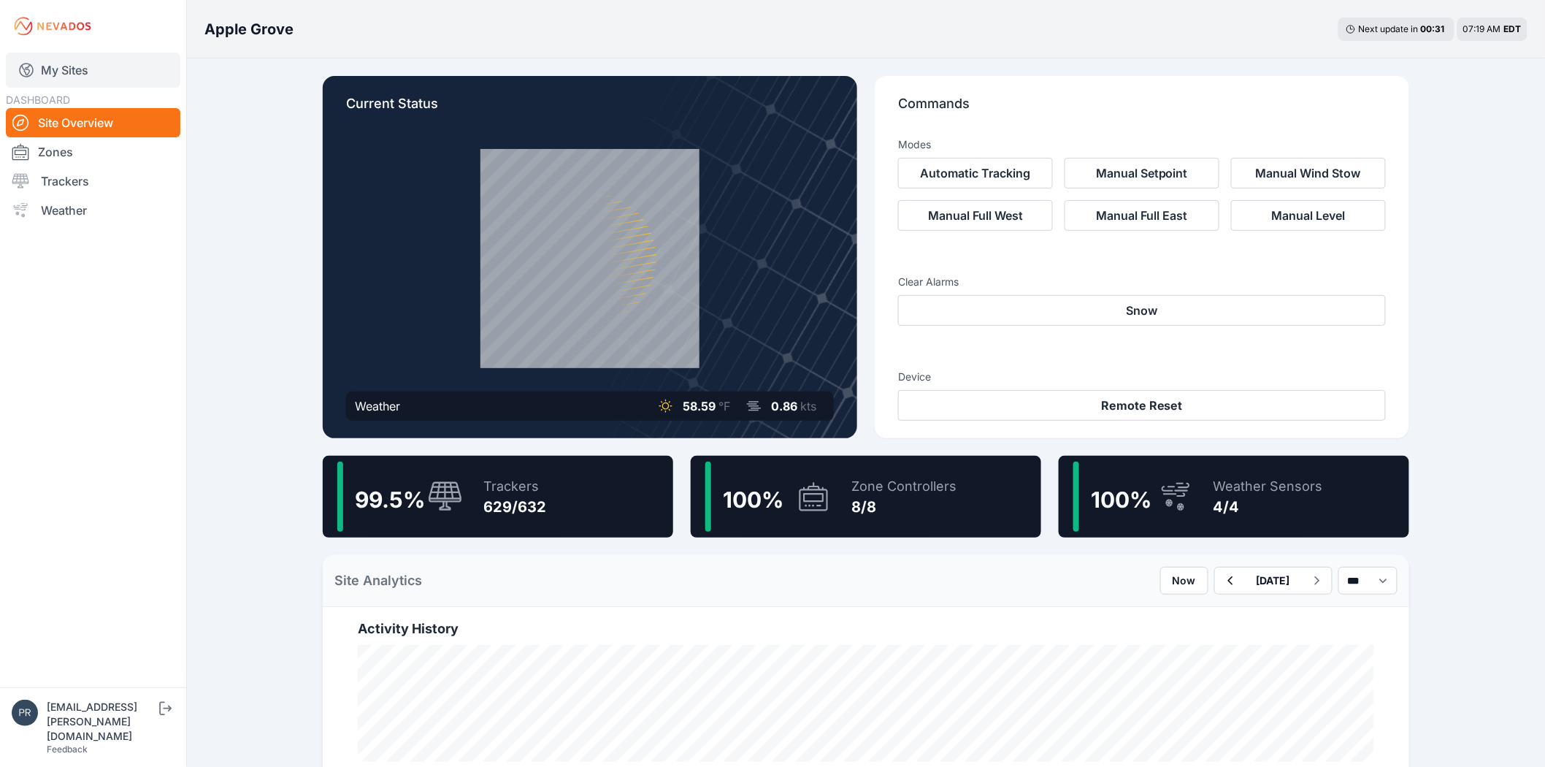
click at [72, 58] on link "My Sites" at bounding box center [93, 70] width 174 height 35
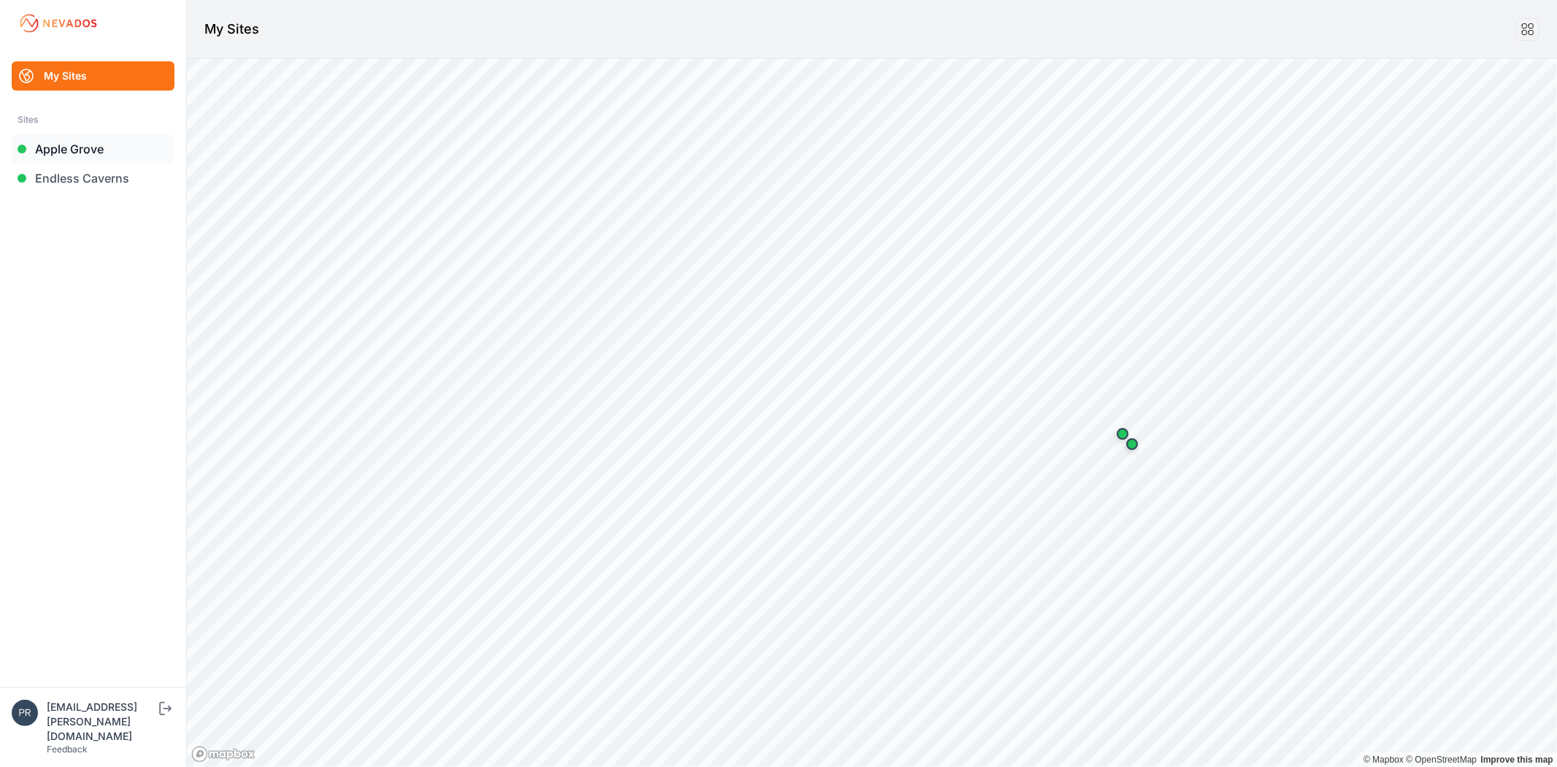
click at [50, 155] on link "Apple Grove" at bounding box center [93, 148] width 163 height 29
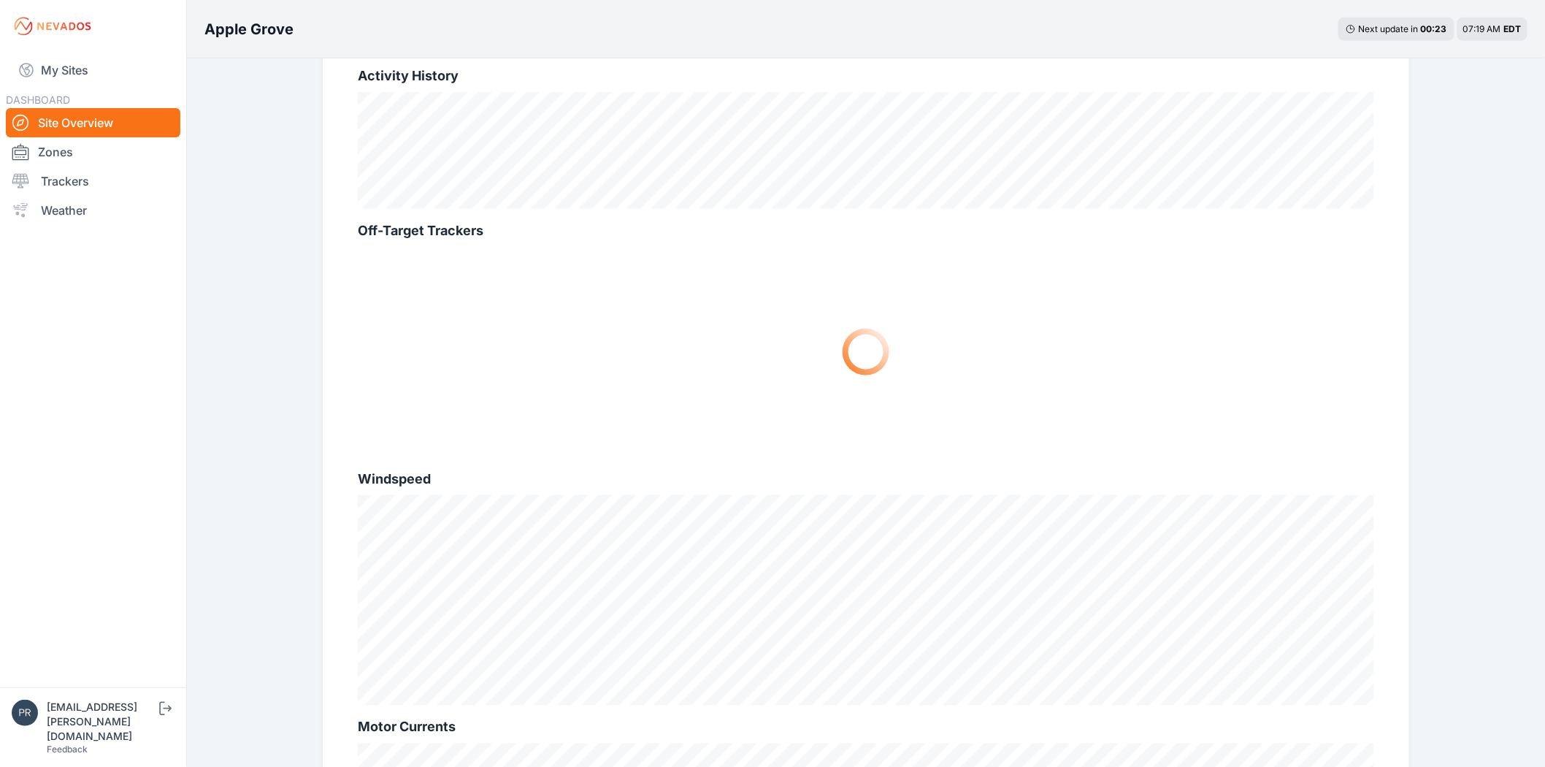
scroll to position [567, 0]
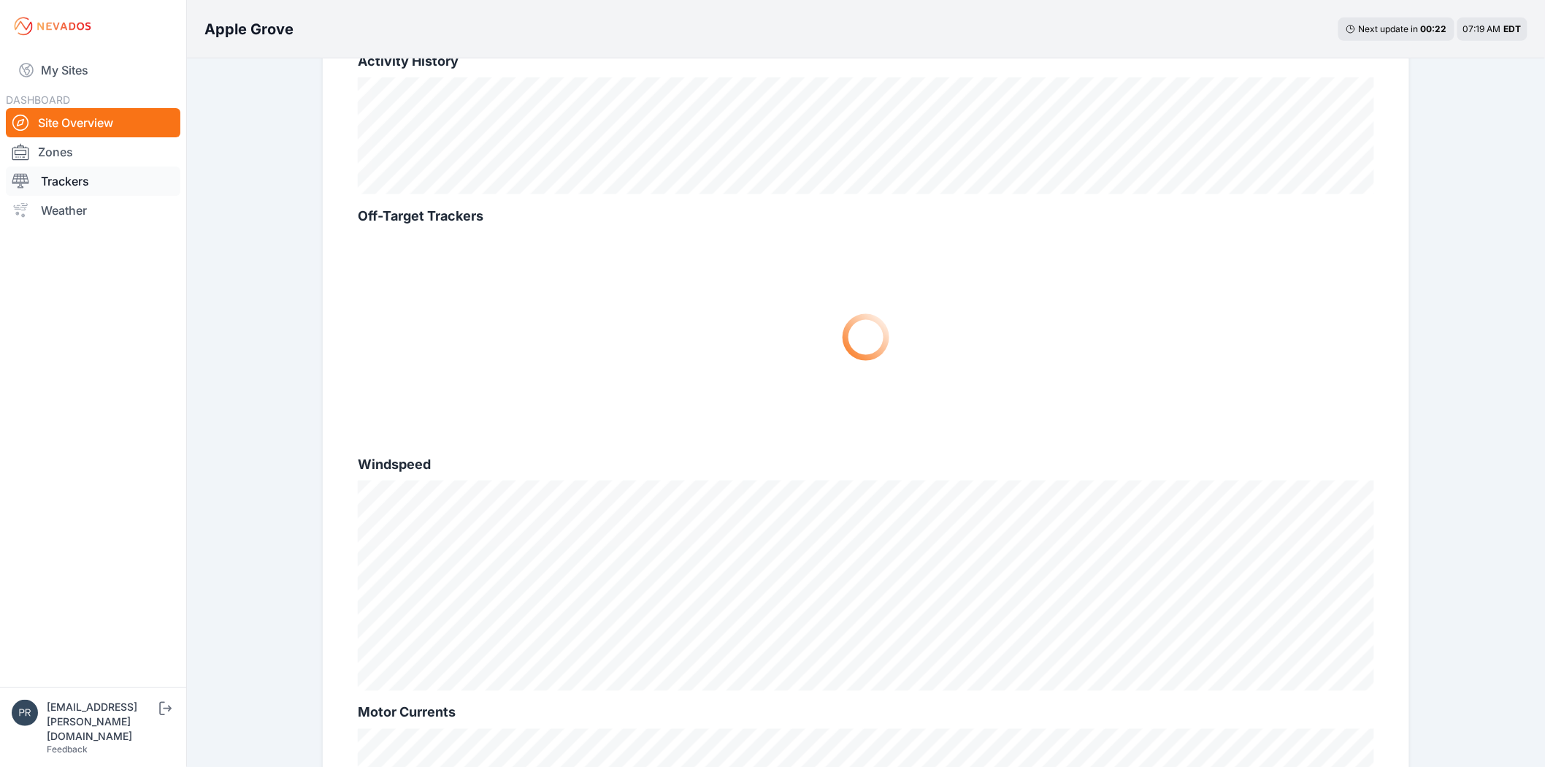
click at [90, 185] on link "Trackers" at bounding box center [93, 180] width 174 height 29
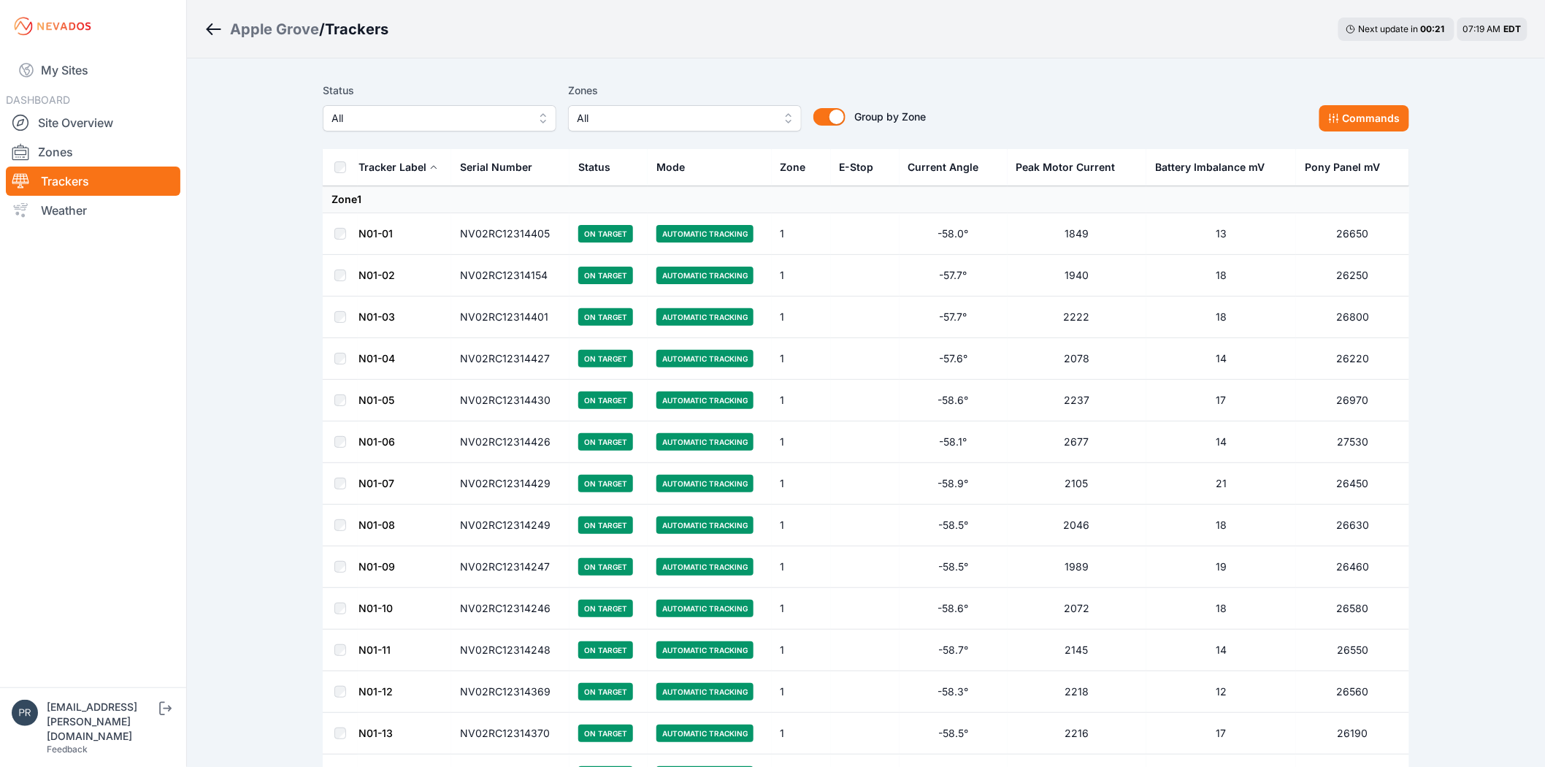
click at [422, 122] on span "All" at bounding box center [429, 119] width 196 height 18
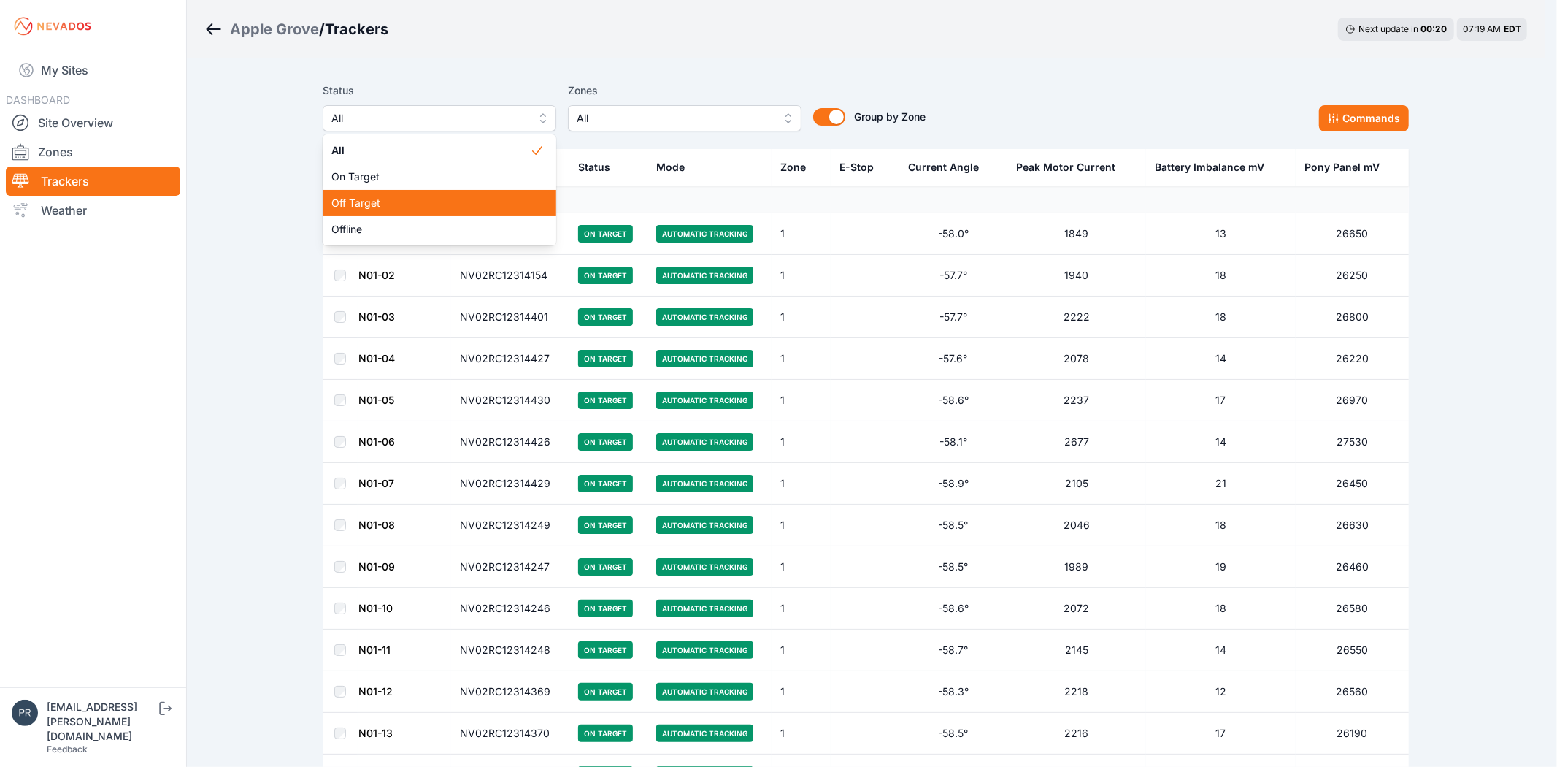
click at [391, 197] on span "Off Target" at bounding box center [430, 203] width 199 height 15
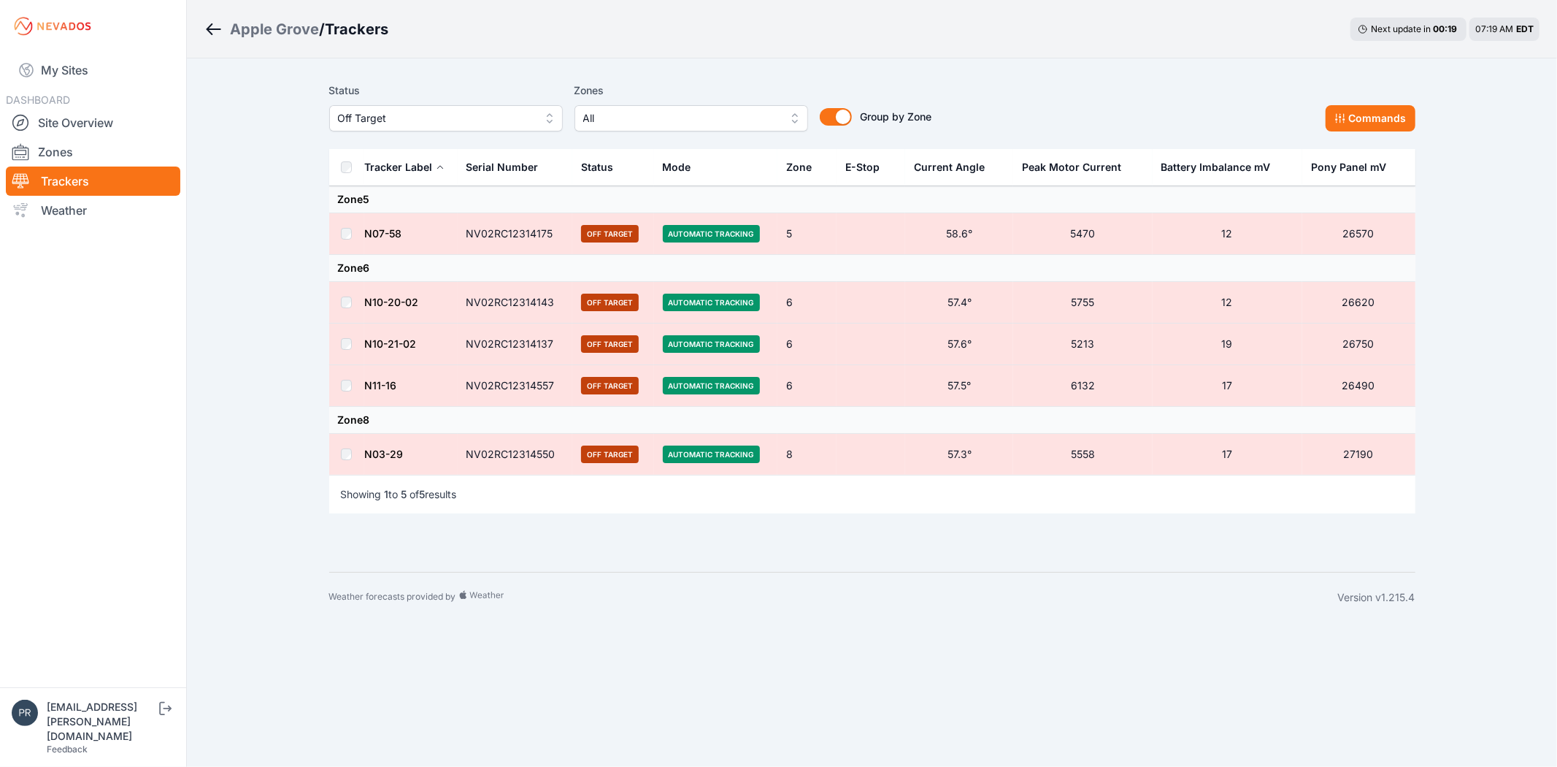
click at [258, 293] on div "Apple Grove / Trackers Next update in 00 : 19 07:19 AM EDT Status Off Target Zo…" at bounding box center [778, 311] width 1557 height 622
click at [1381, 128] on button "Commands" at bounding box center [1371, 118] width 90 height 26
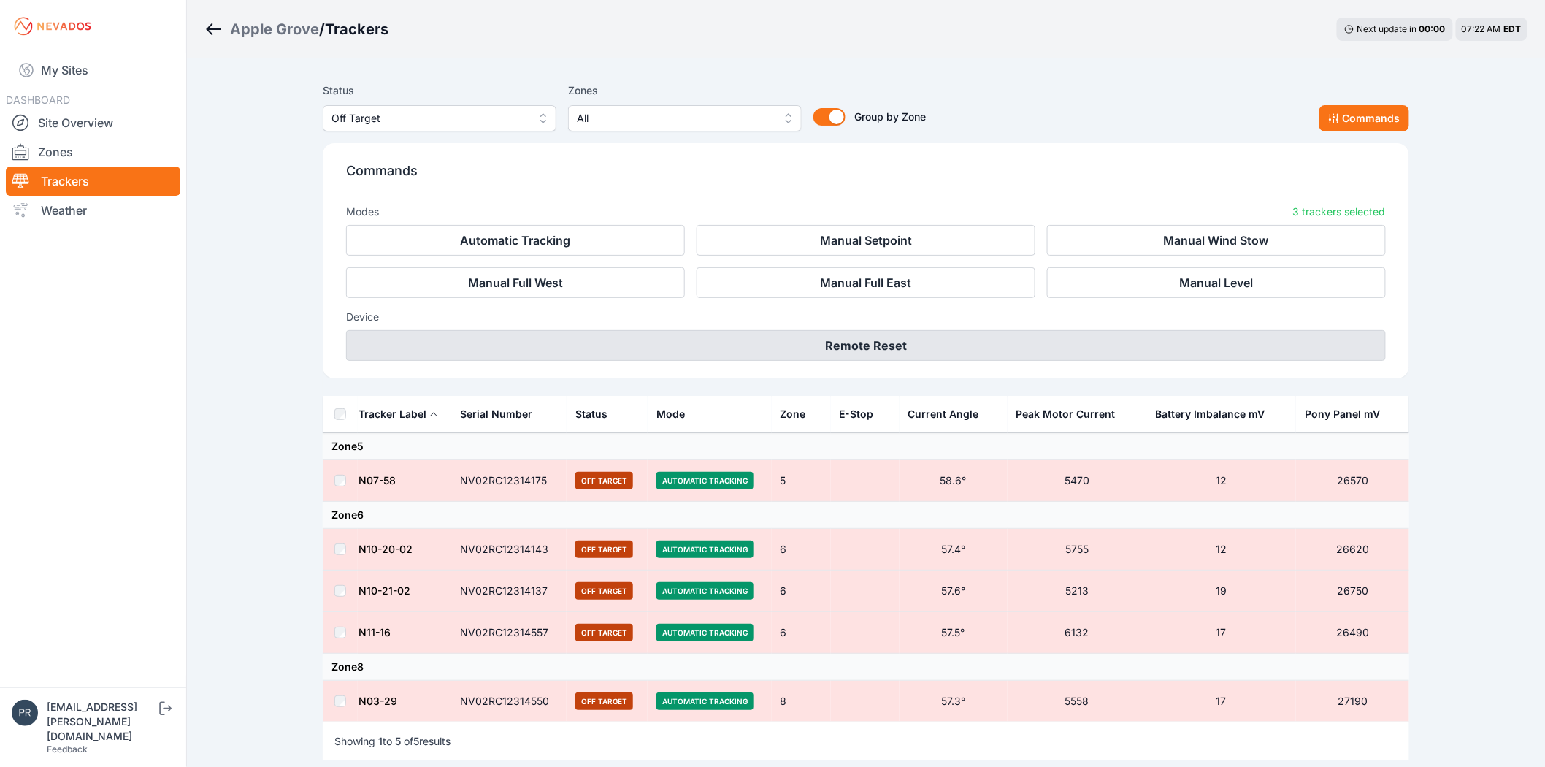
click at [925, 345] on button "Remote Reset" at bounding box center [866, 345] width 1040 height 31
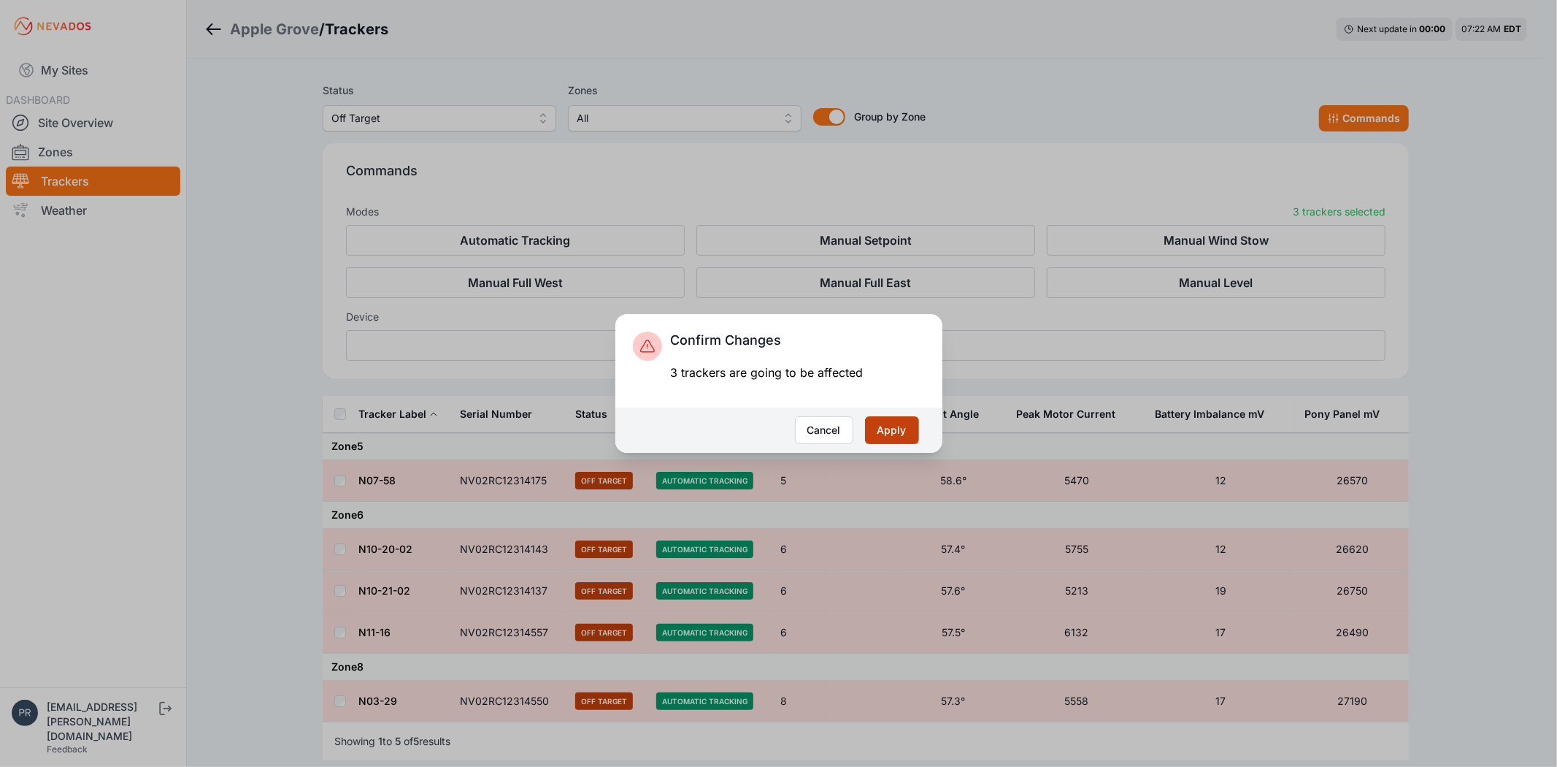
click at [899, 431] on button "Apply" at bounding box center [892, 430] width 54 height 28
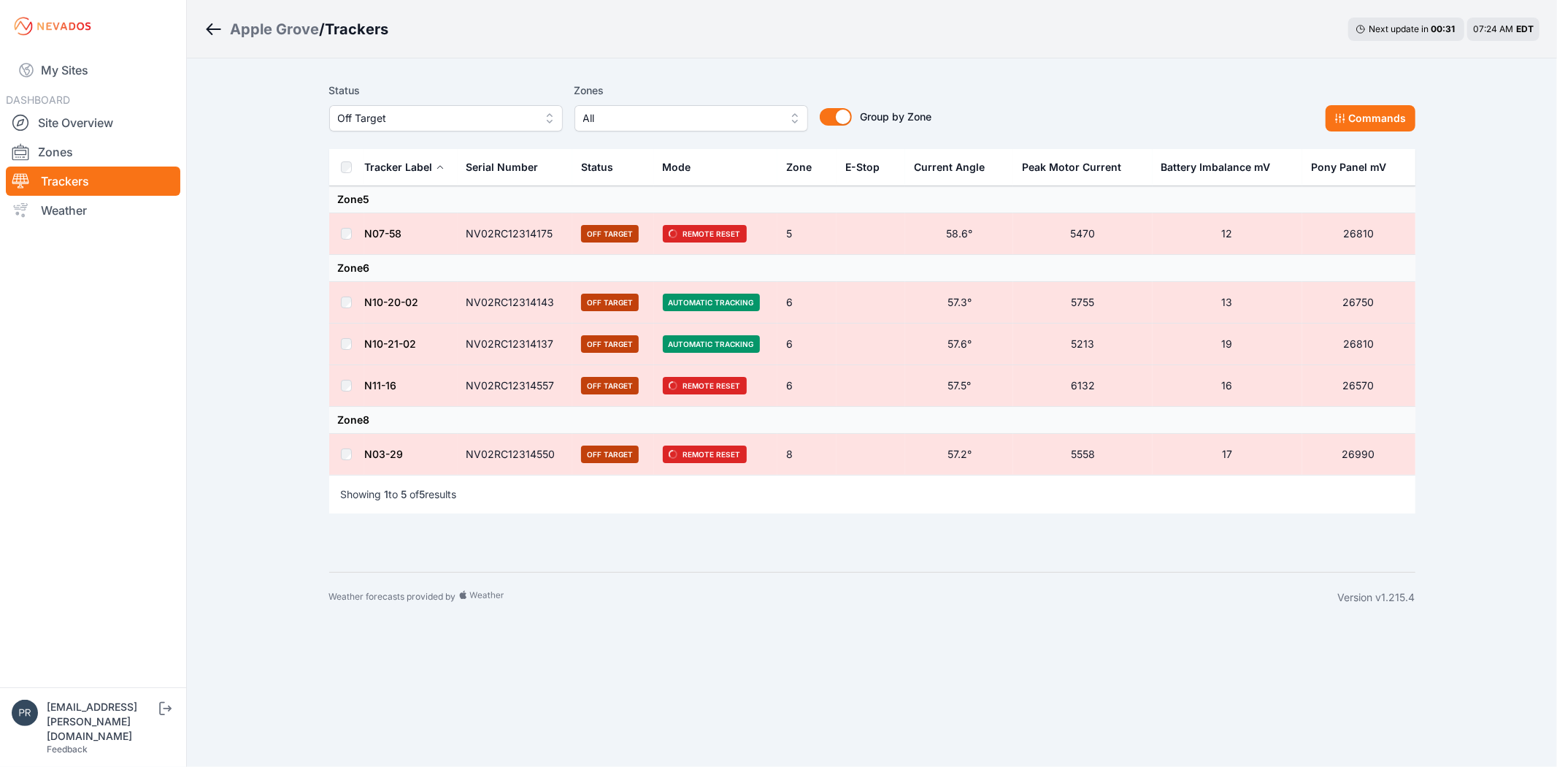
click at [345, 353] on td at bounding box center [346, 344] width 35 height 42
click at [1374, 117] on button "Commands" at bounding box center [1371, 118] width 90 height 26
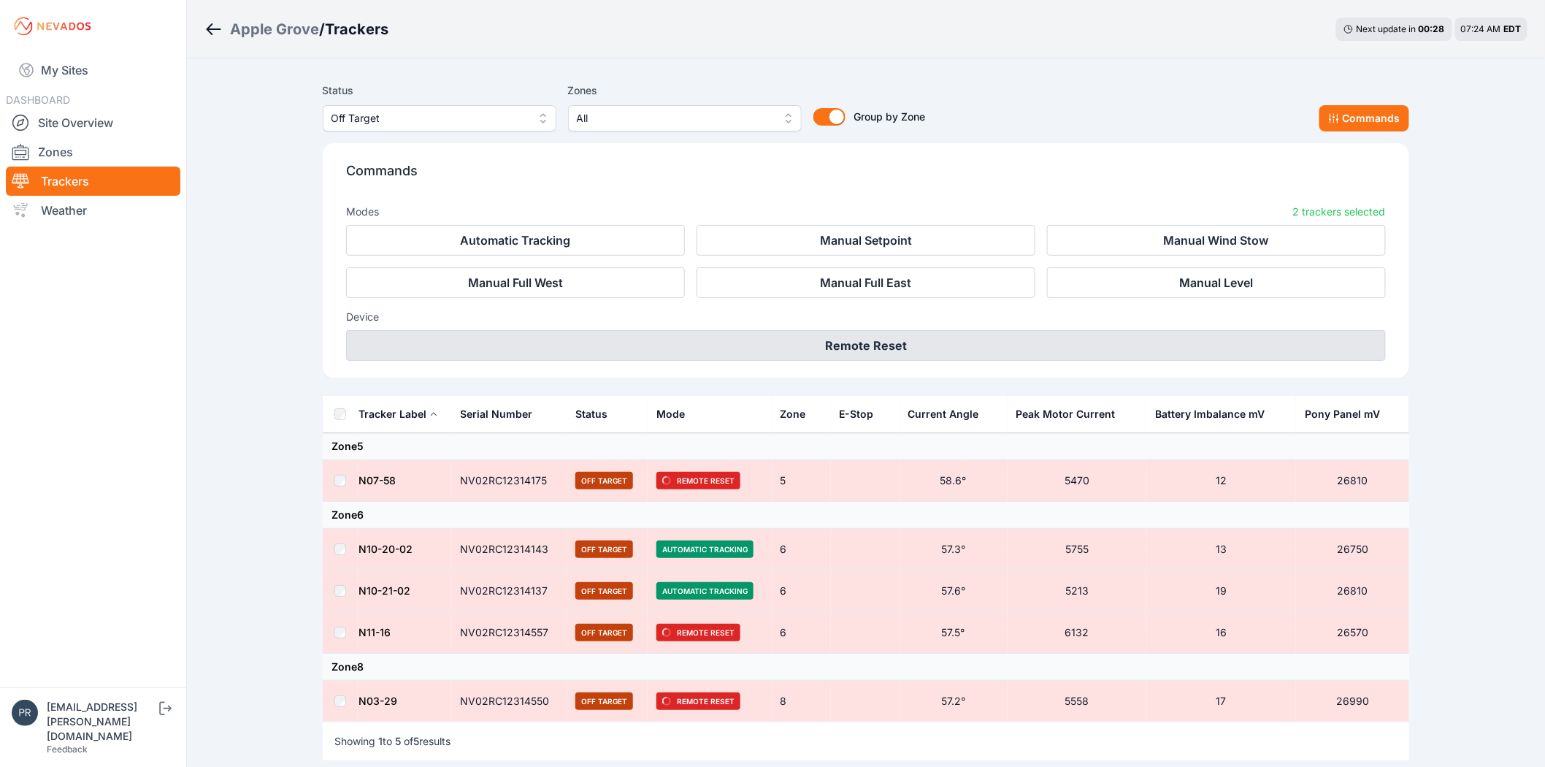
click at [894, 342] on button "Remote Reset" at bounding box center [866, 345] width 1040 height 31
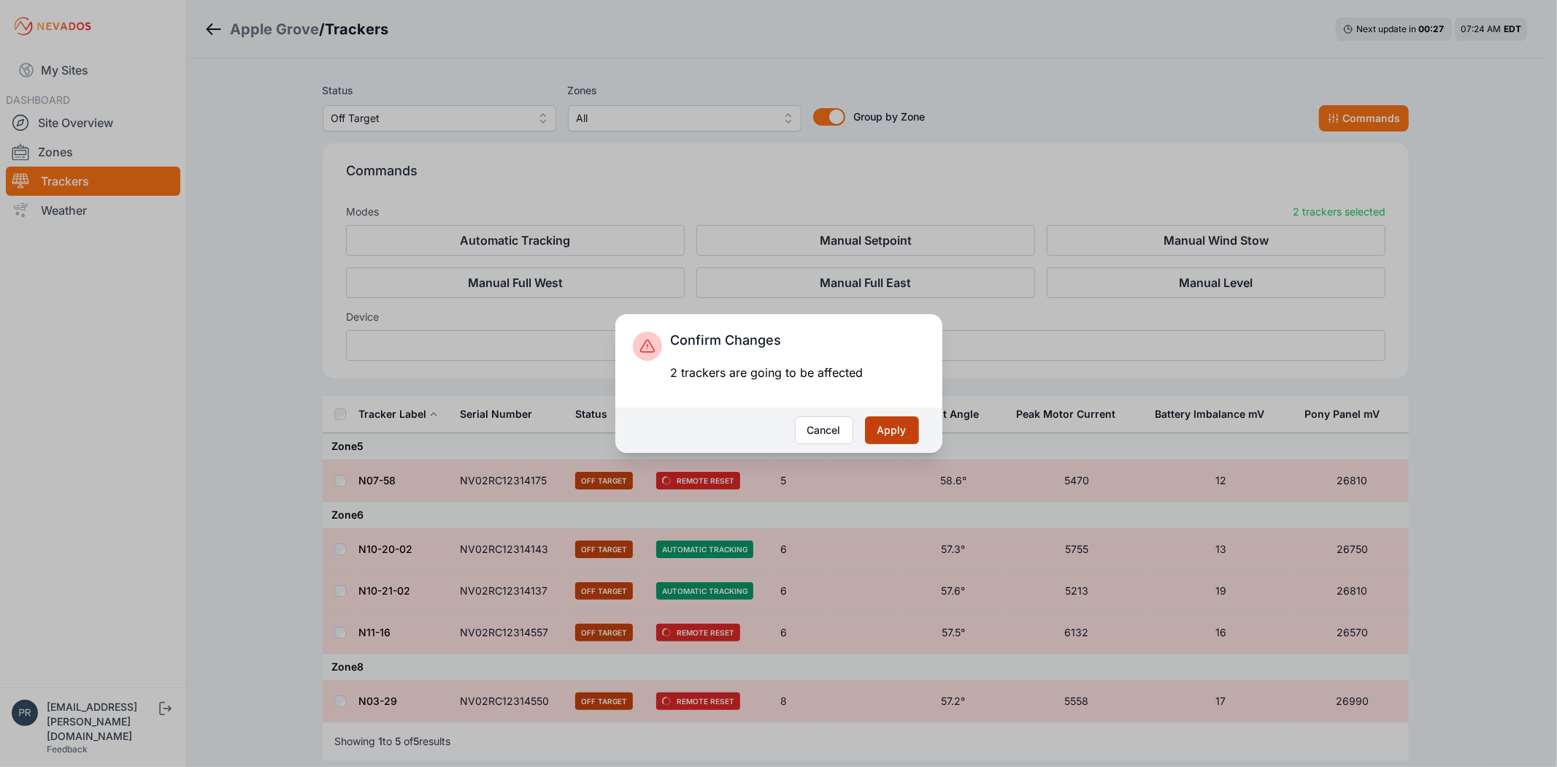
click at [880, 429] on button "Apply" at bounding box center [892, 430] width 54 height 28
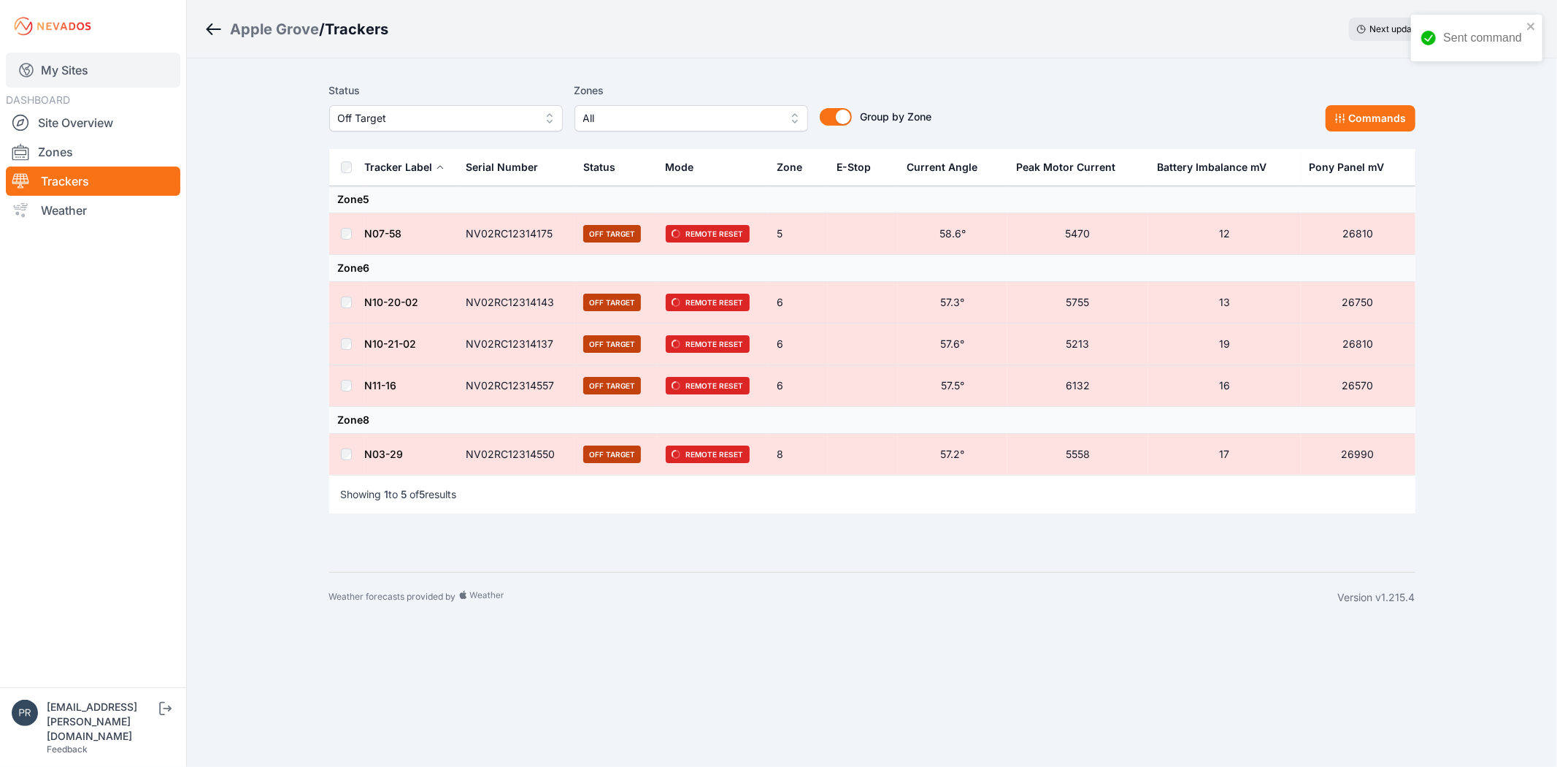
click at [70, 66] on link "My Sites" at bounding box center [93, 70] width 174 height 35
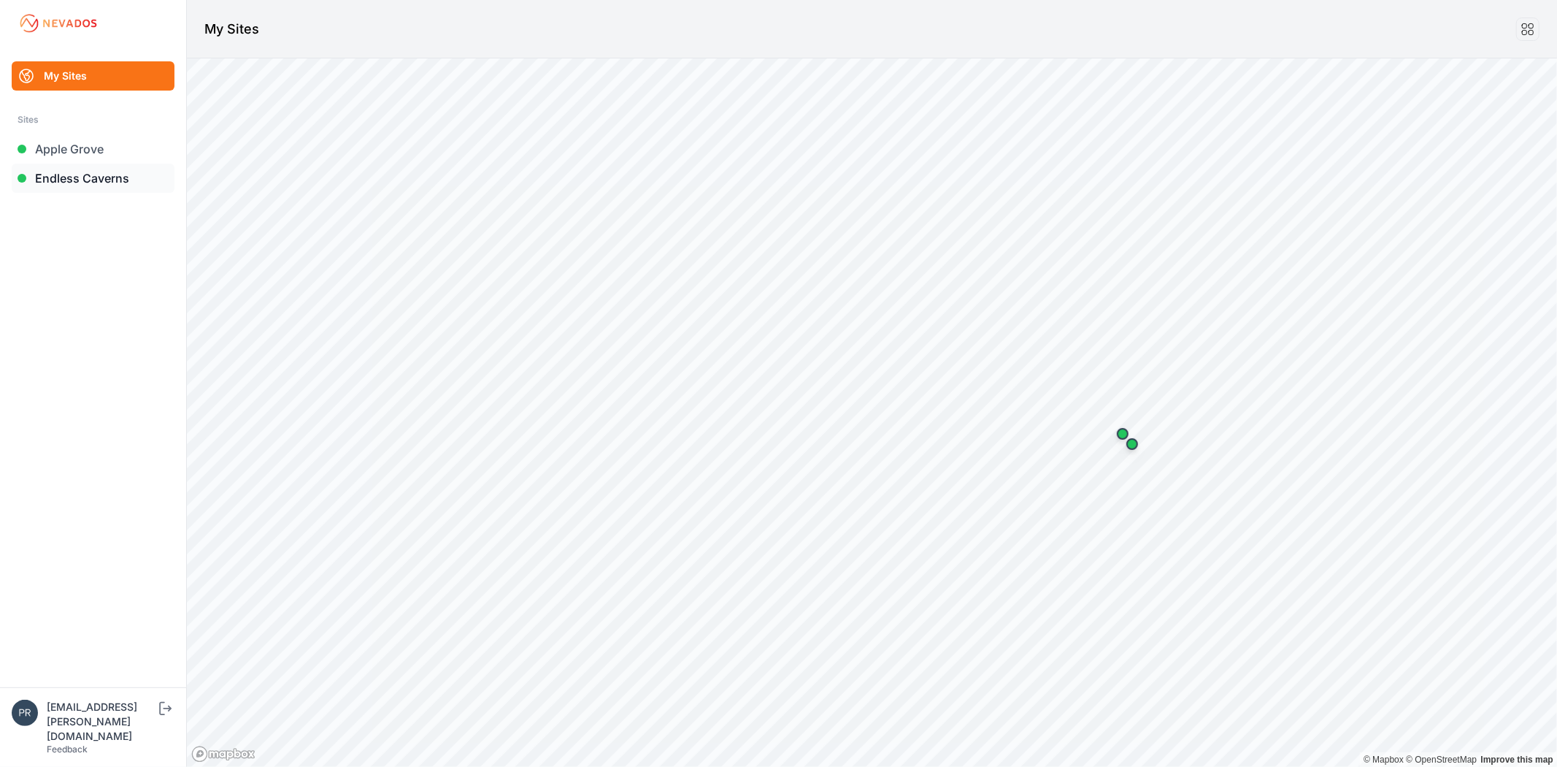
click at [52, 180] on link "Endless Caverns" at bounding box center [93, 178] width 163 height 29
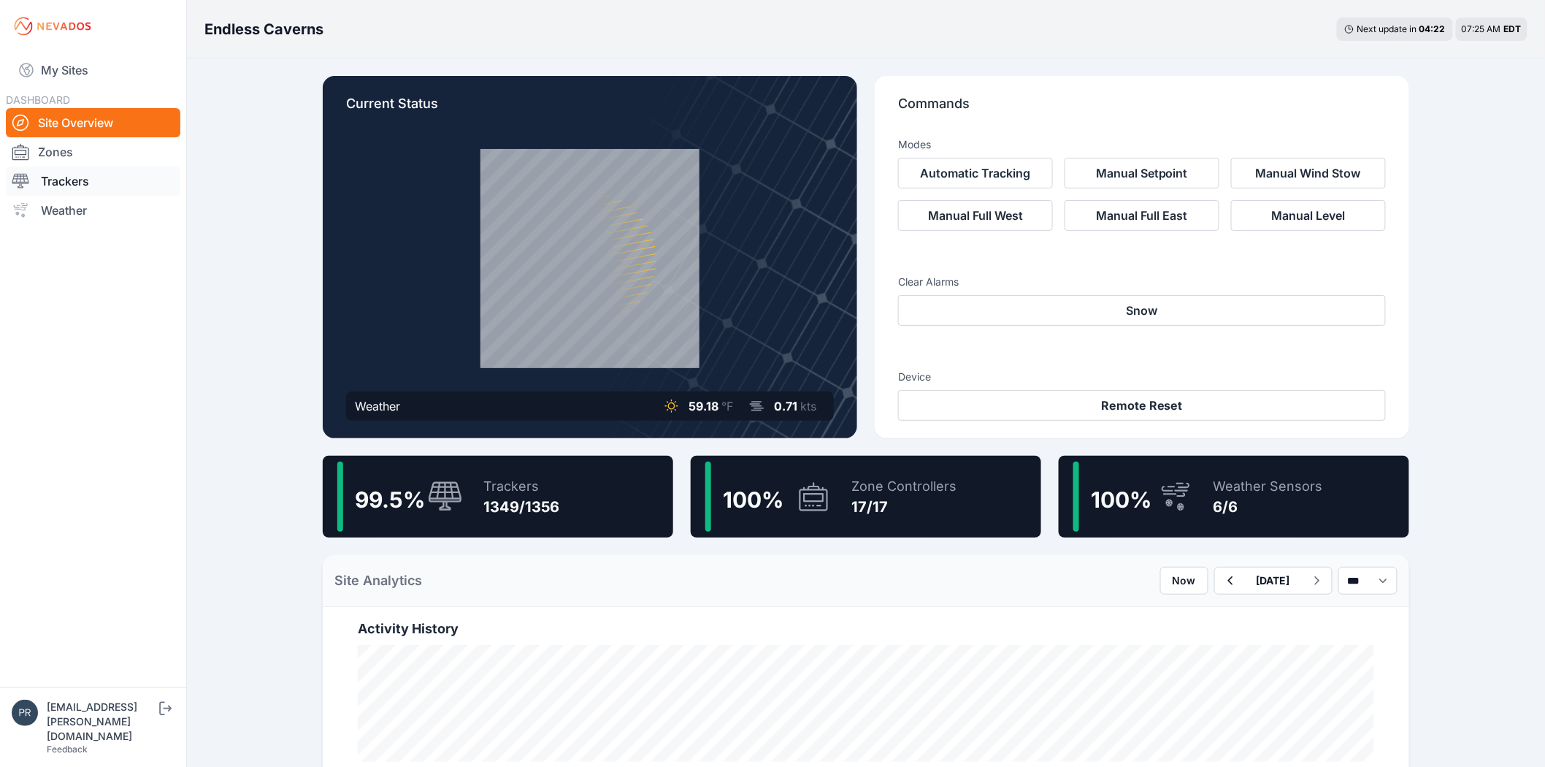
click at [78, 180] on link "Trackers" at bounding box center [93, 180] width 174 height 29
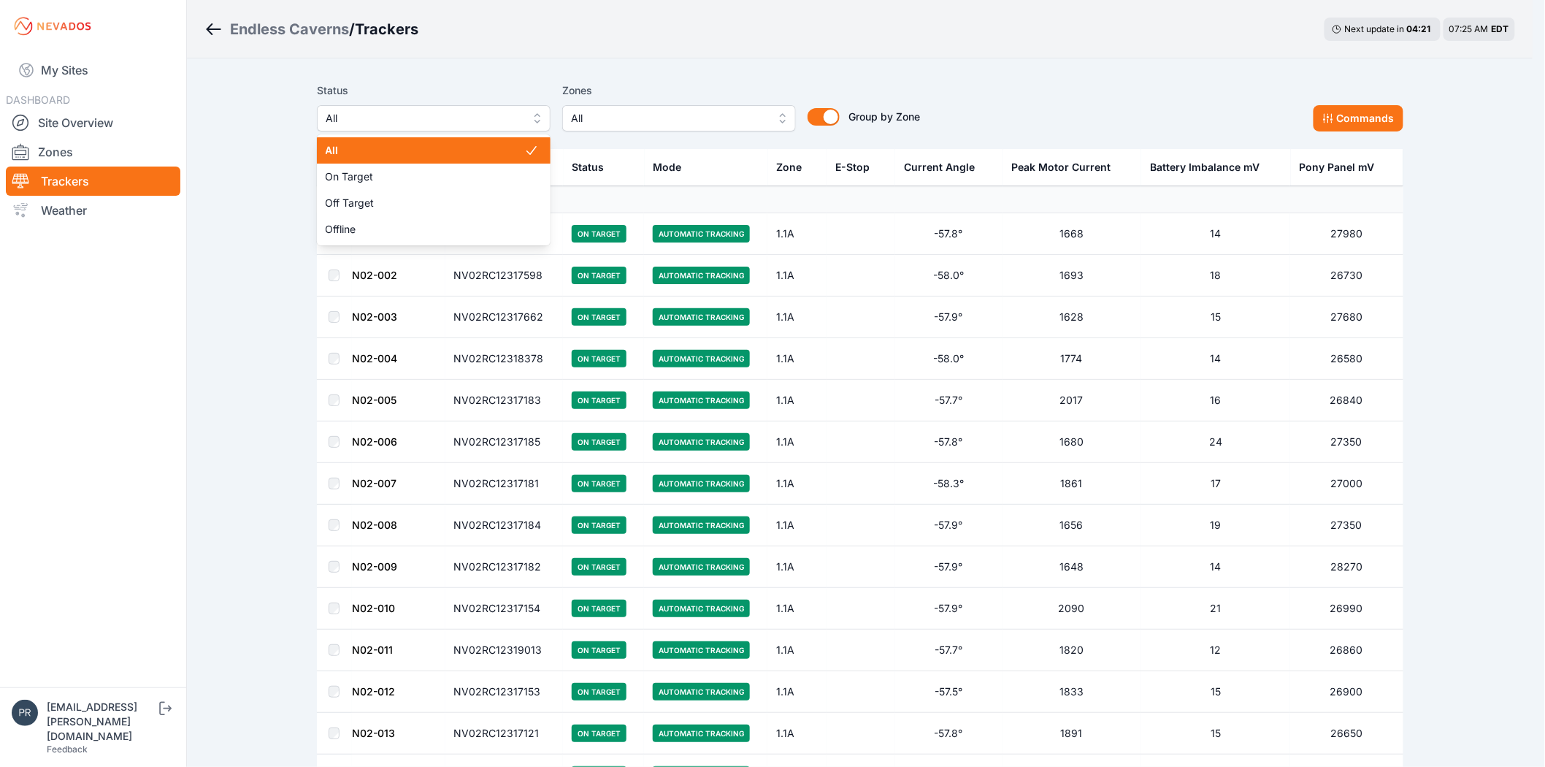
click at [393, 129] on button "All" at bounding box center [434, 118] width 234 height 26
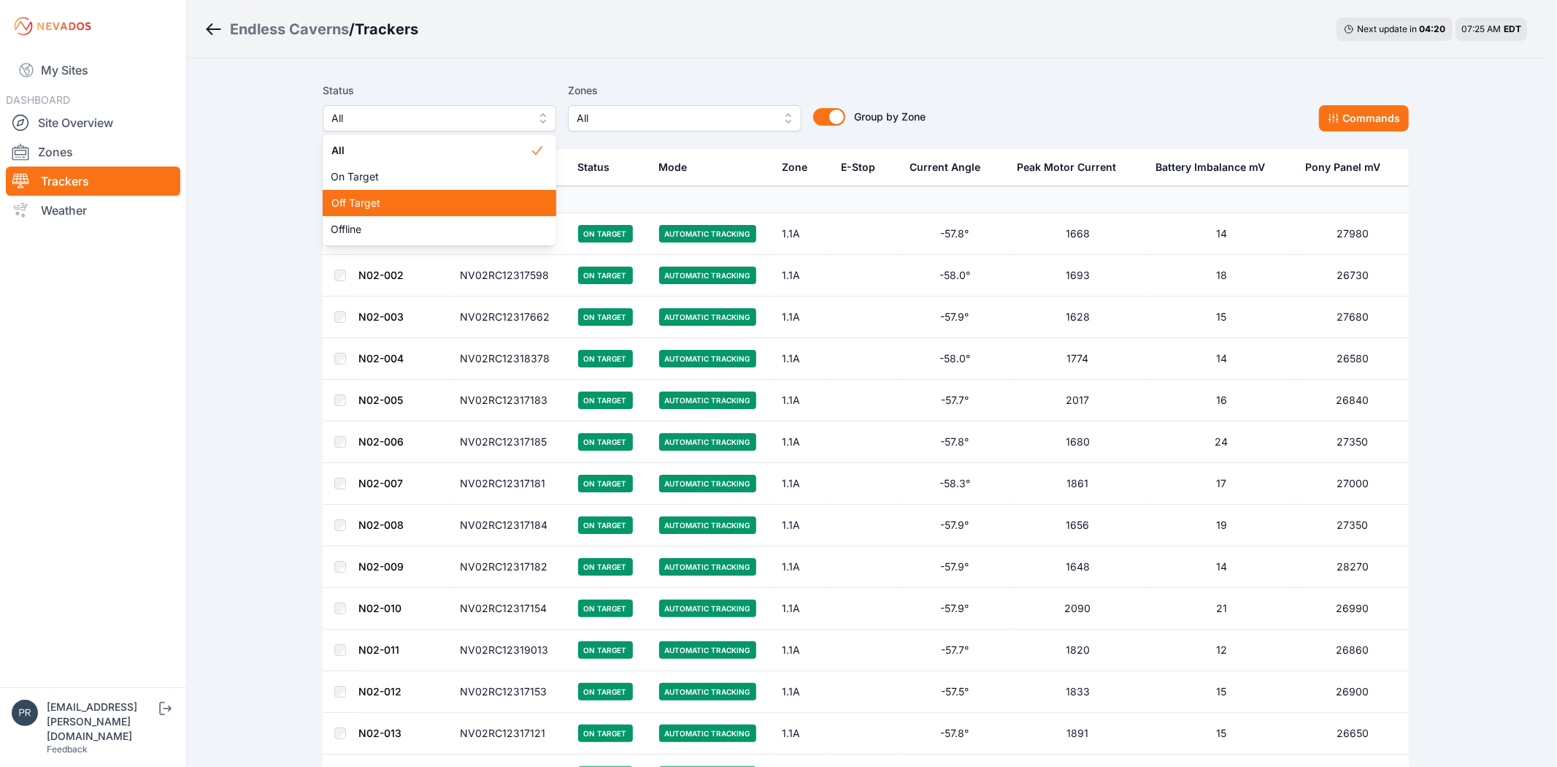
click at [385, 201] on span "Off Target" at bounding box center [430, 203] width 199 height 15
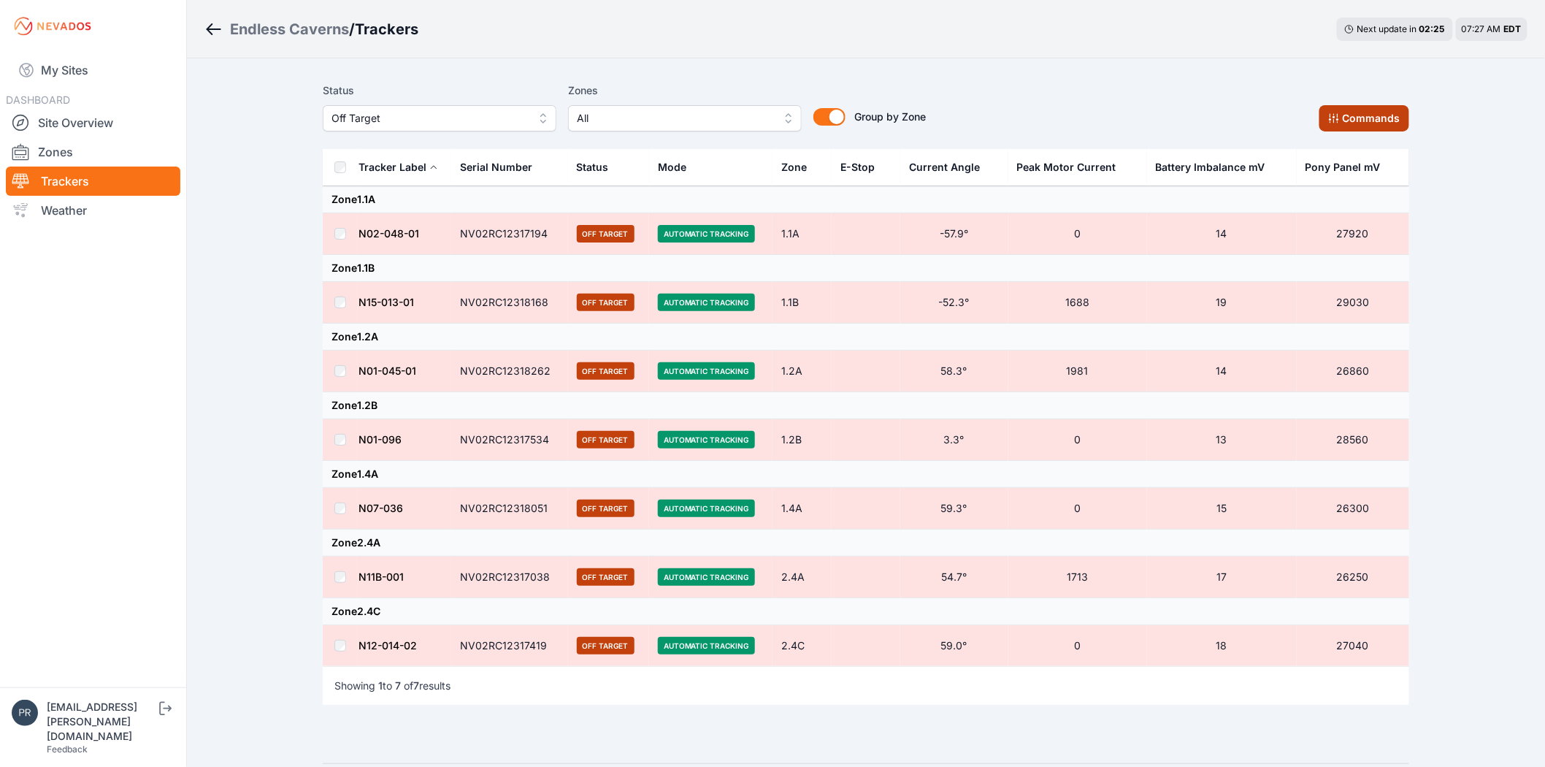
click at [1360, 122] on button "Commands" at bounding box center [1364, 118] width 90 height 26
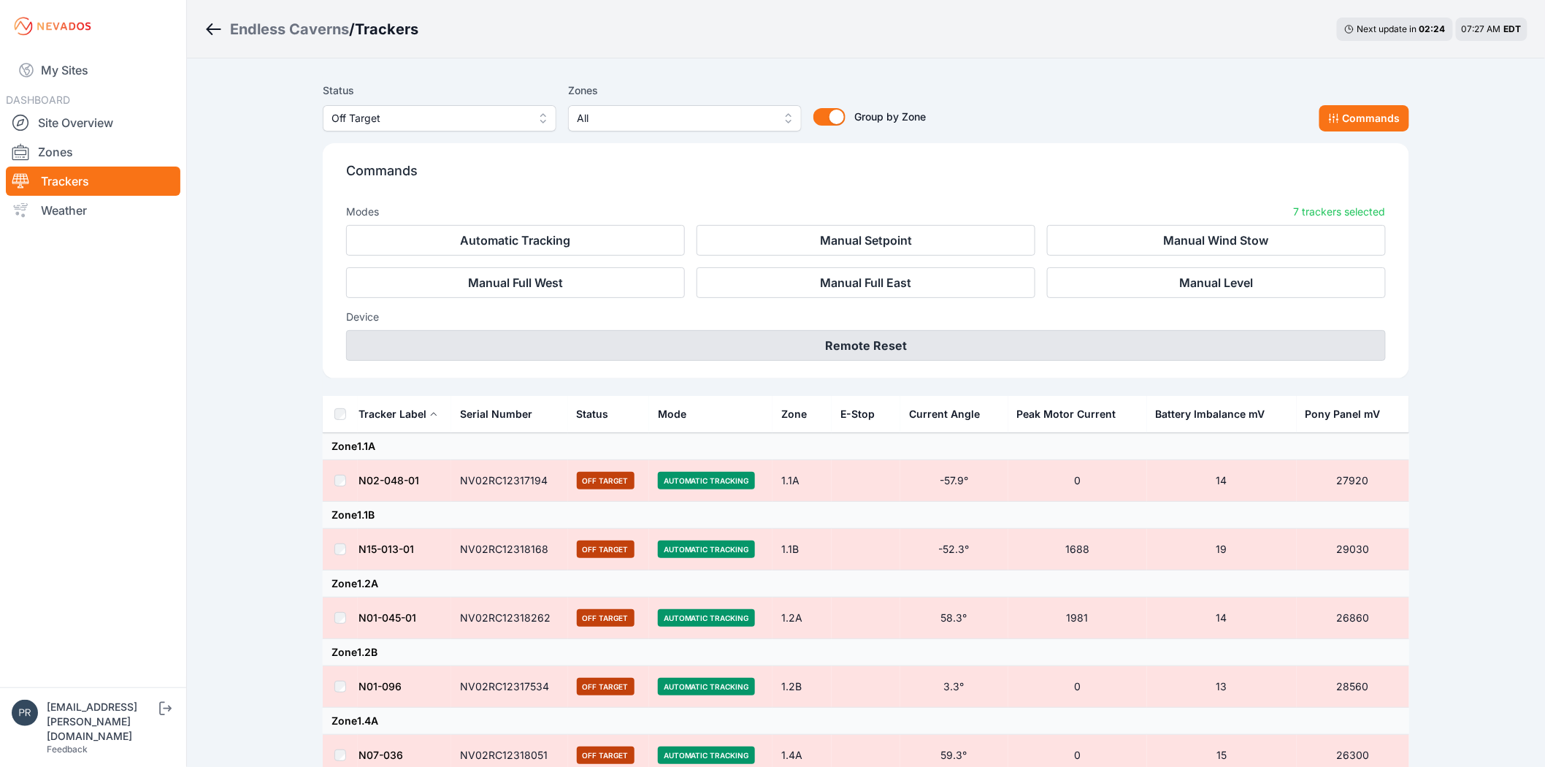
click at [1059, 340] on button "Remote Reset" at bounding box center [866, 345] width 1040 height 31
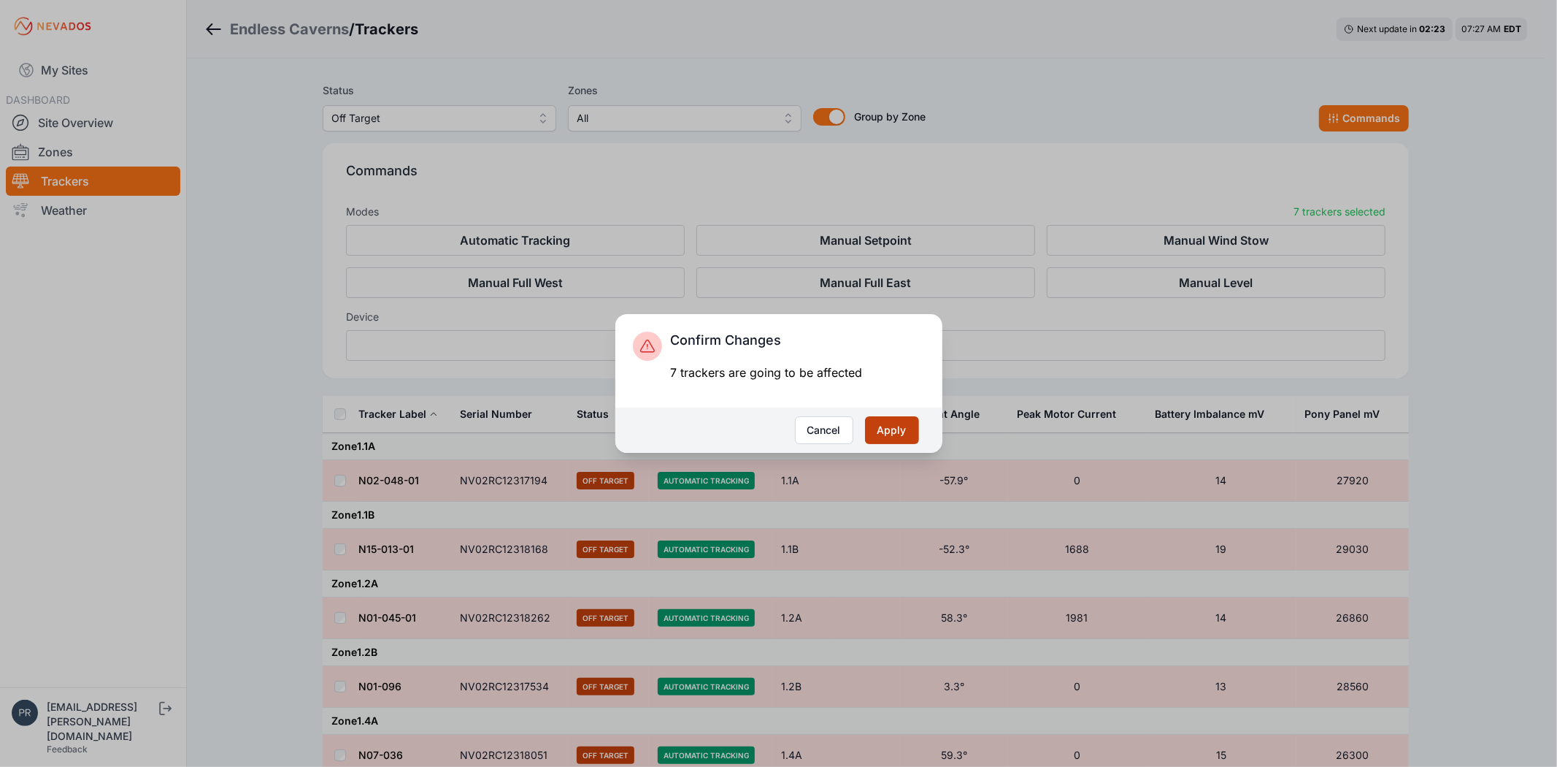
click at [880, 429] on button "Apply" at bounding box center [892, 430] width 54 height 28
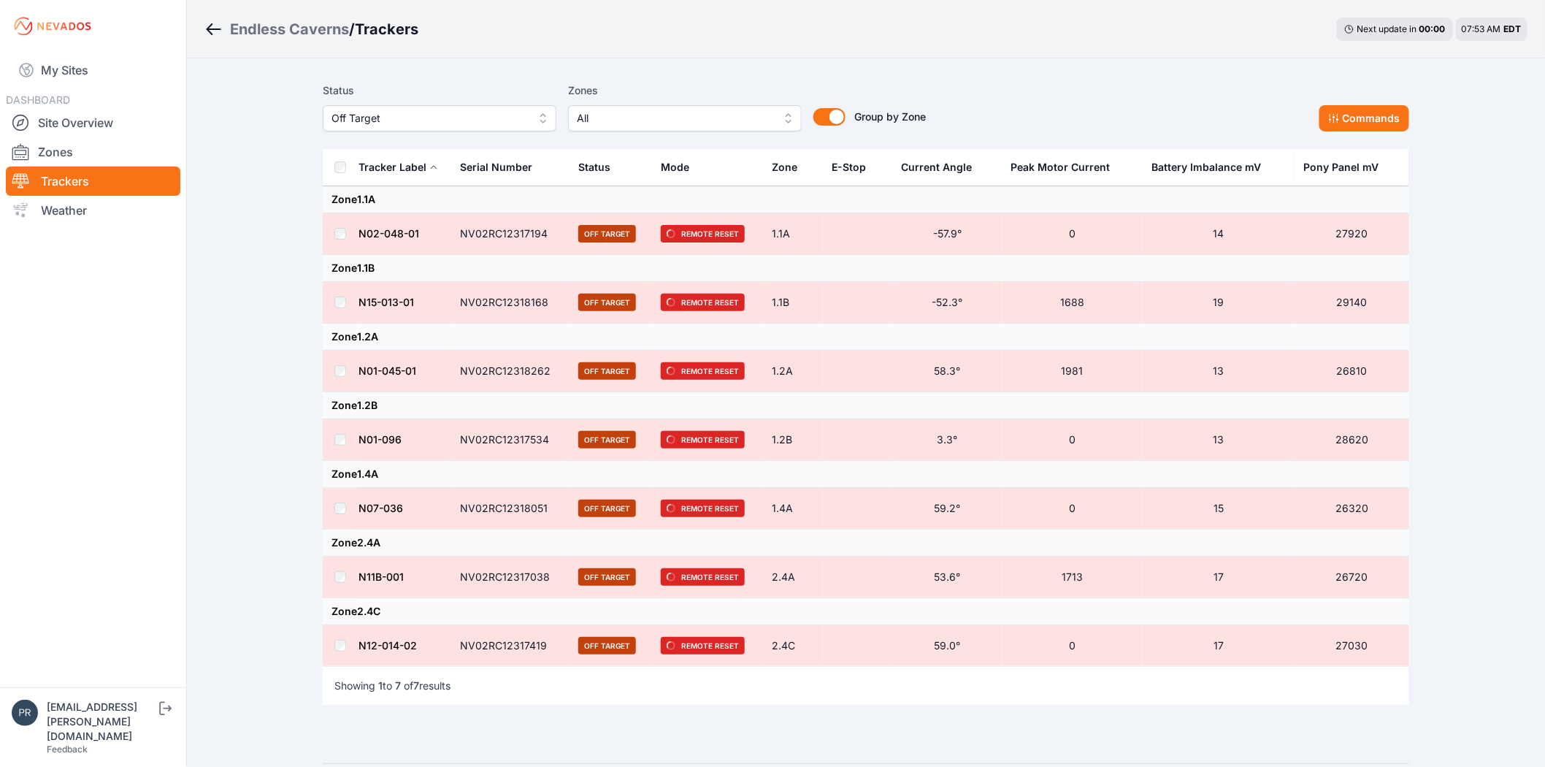
click at [208, 23] on icon "Breadcrumb" at bounding box center [213, 29] width 18 height 18
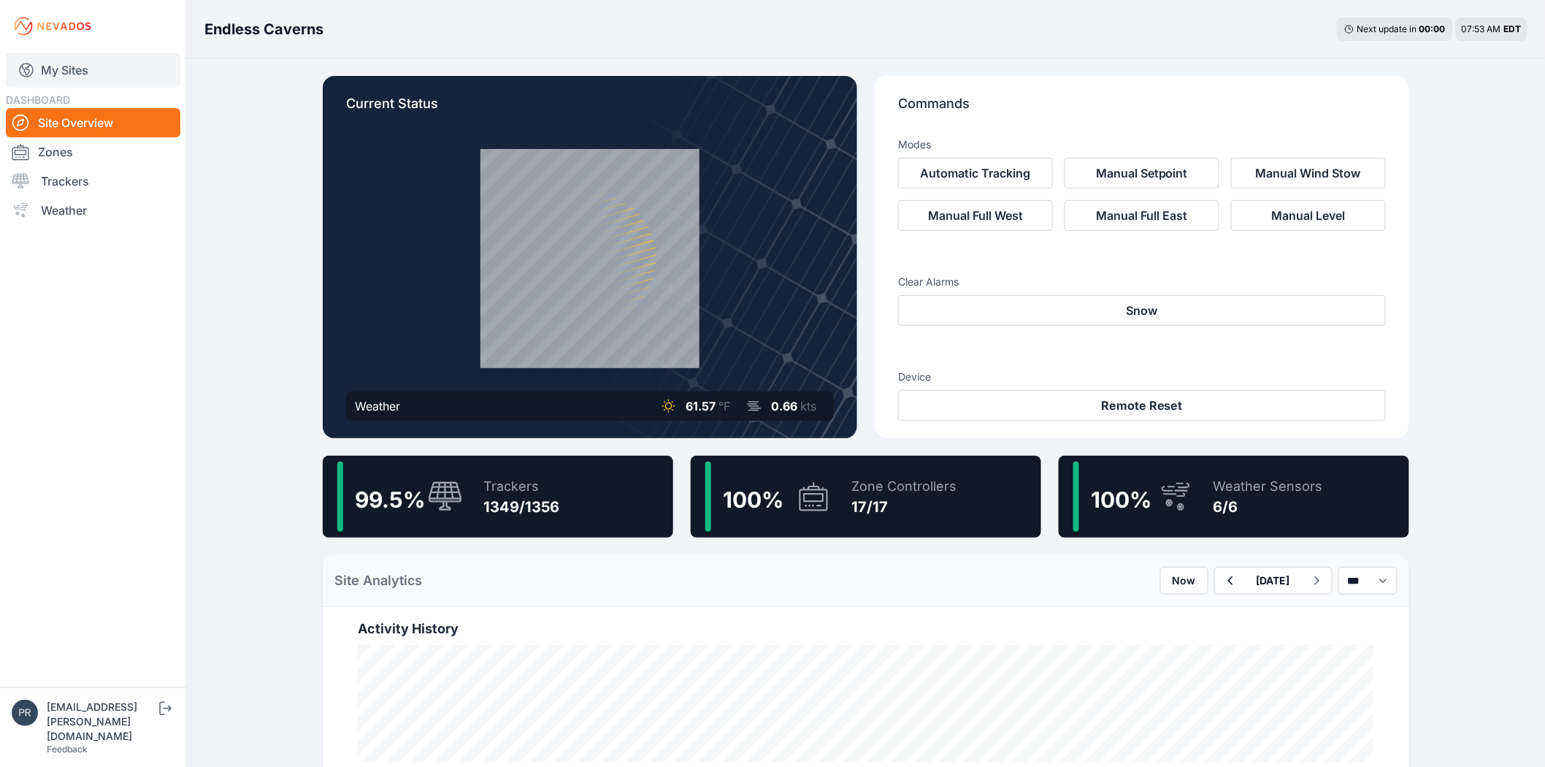
click at [77, 61] on link "My Sites" at bounding box center [93, 70] width 174 height 35
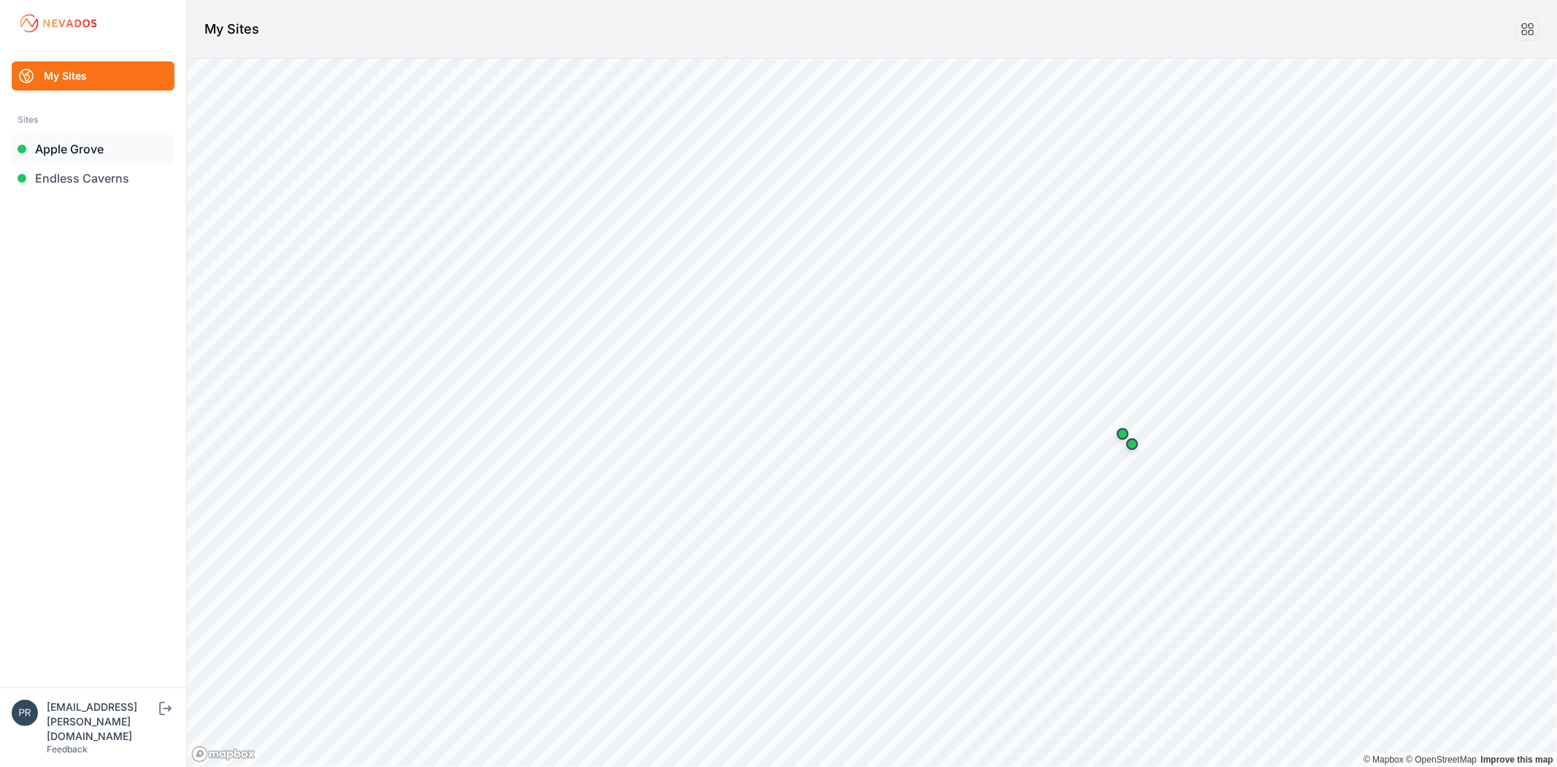
click at [74, 145] on link "Apple Grove" at bounding box center [93, 148] width 163 height 29
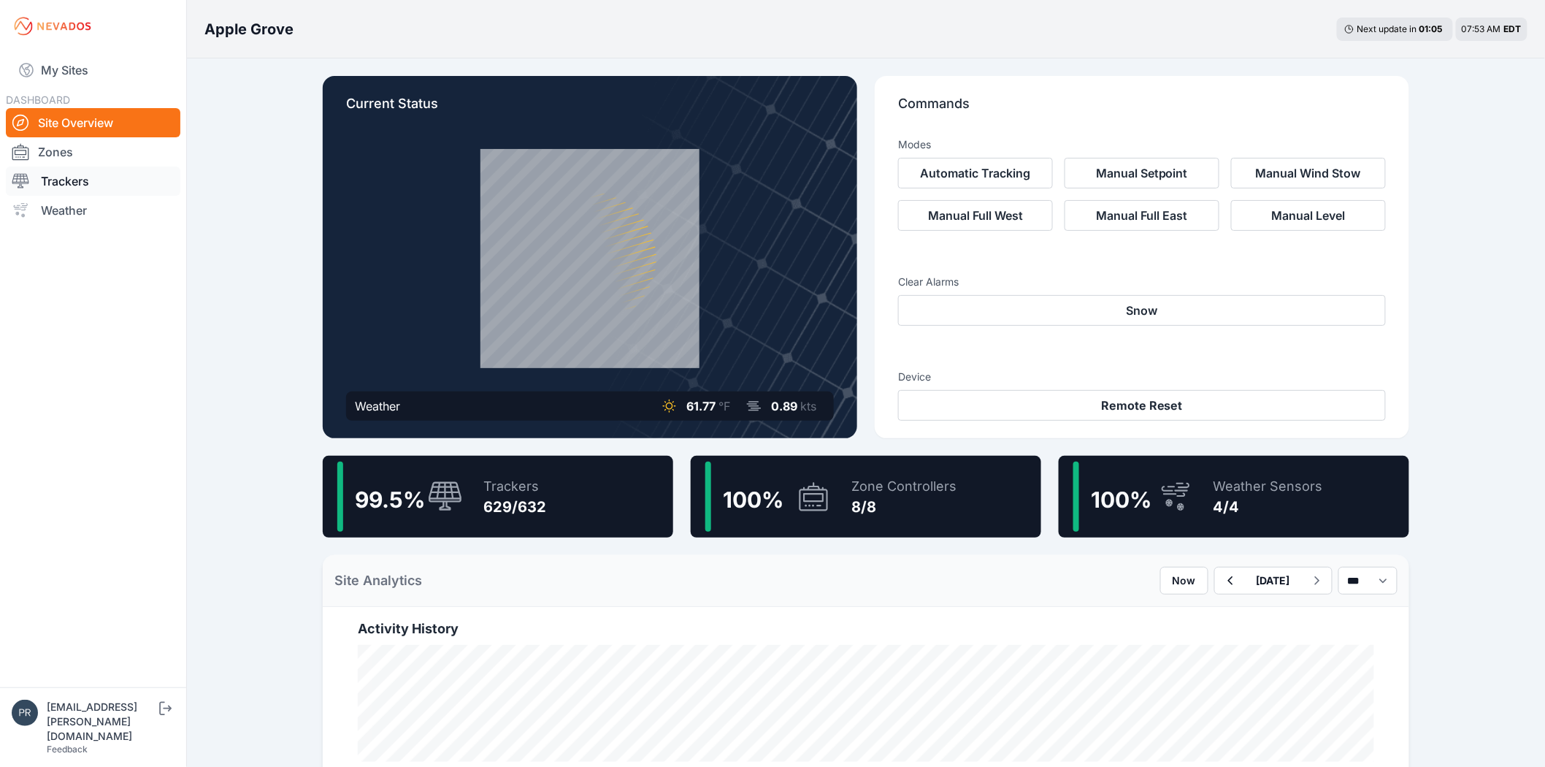
click at [53, 180] on link "Trackers" at bounding box center [93, 180] width 174 height 29
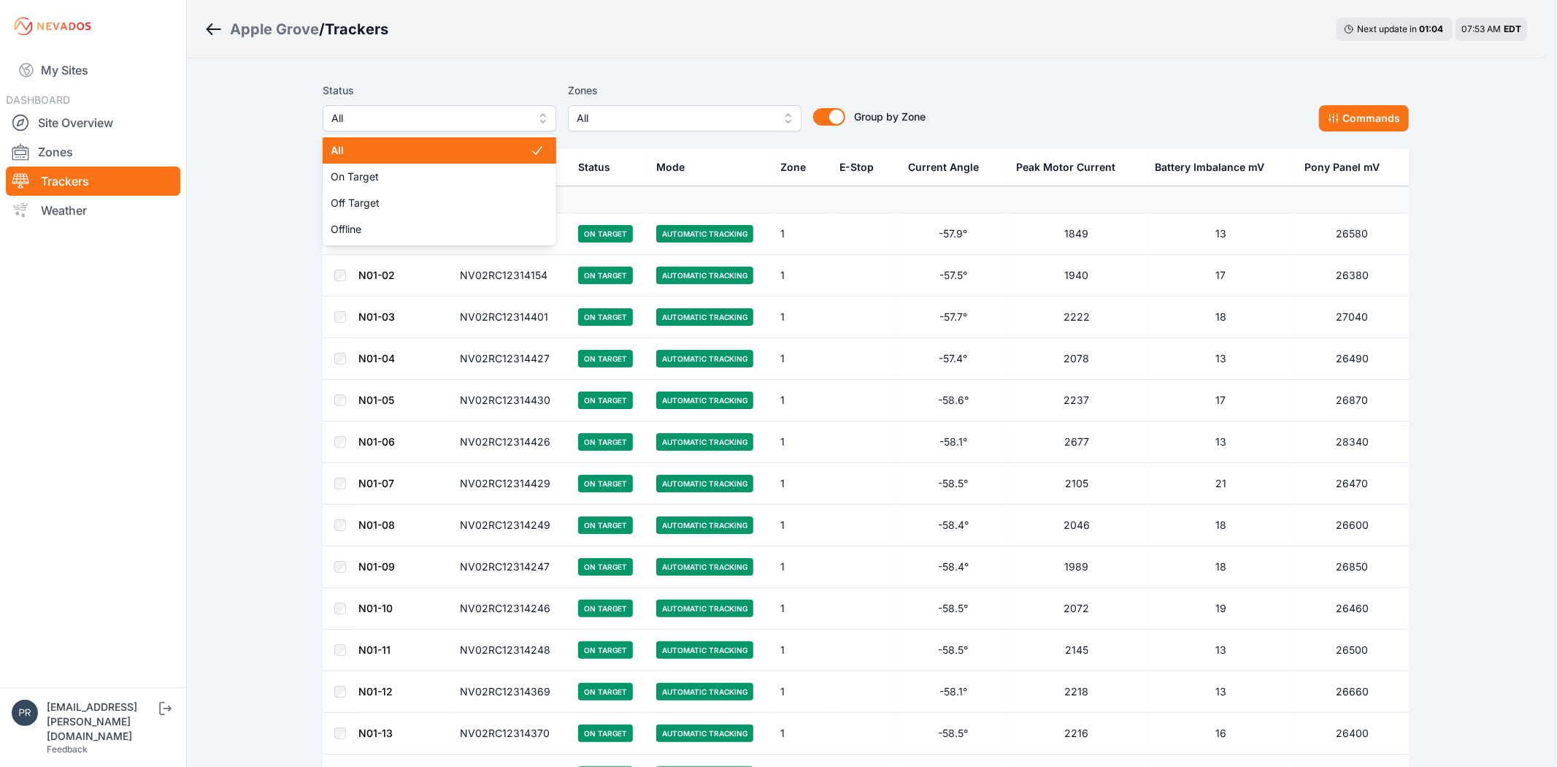
click at [396, 112] on span "All" at bounding box center [429, 119] width 196 height 18
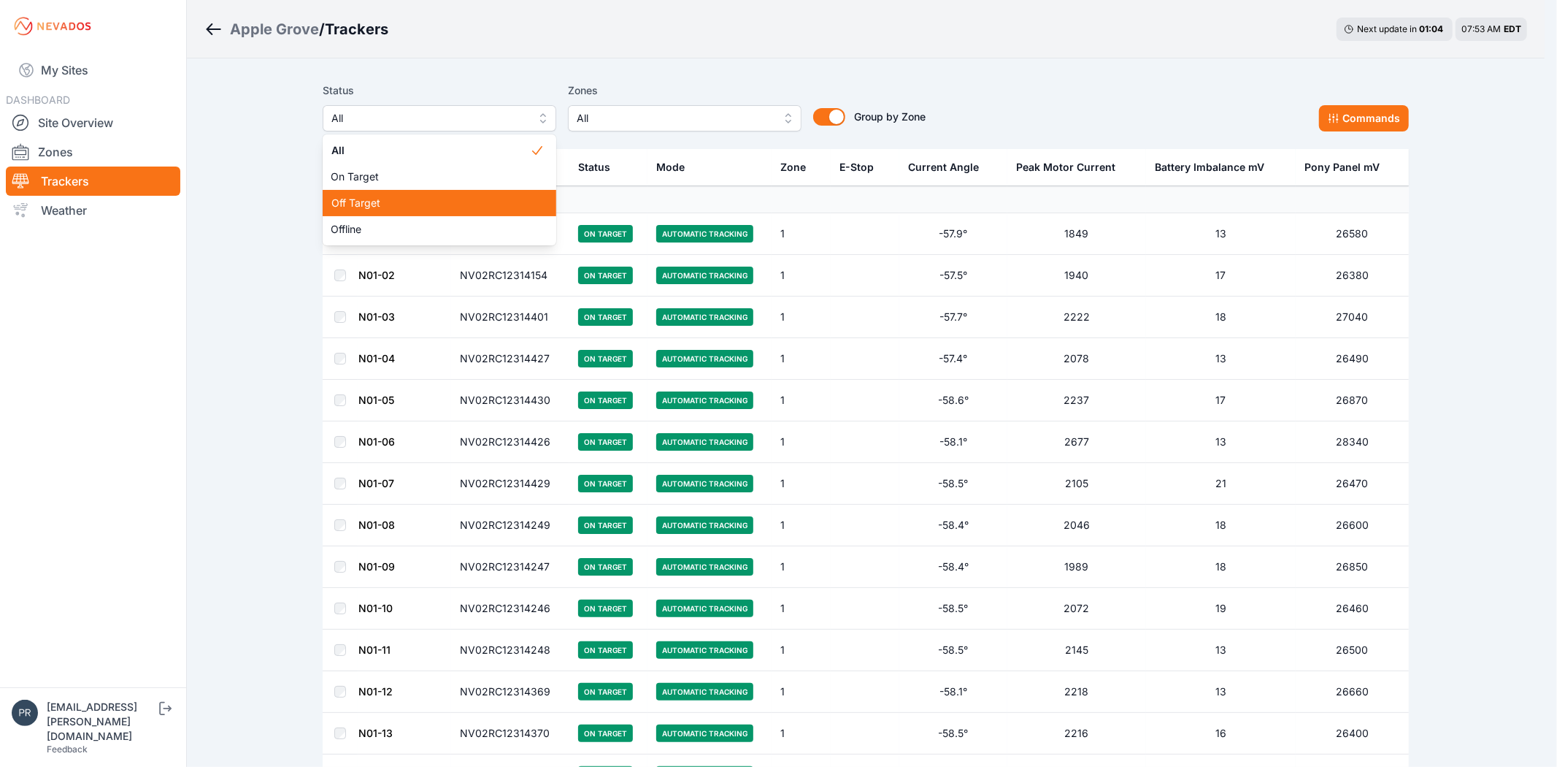
click at [396, 204] on span "Off Target" at bounding box center [430, 203] width 199 height 15
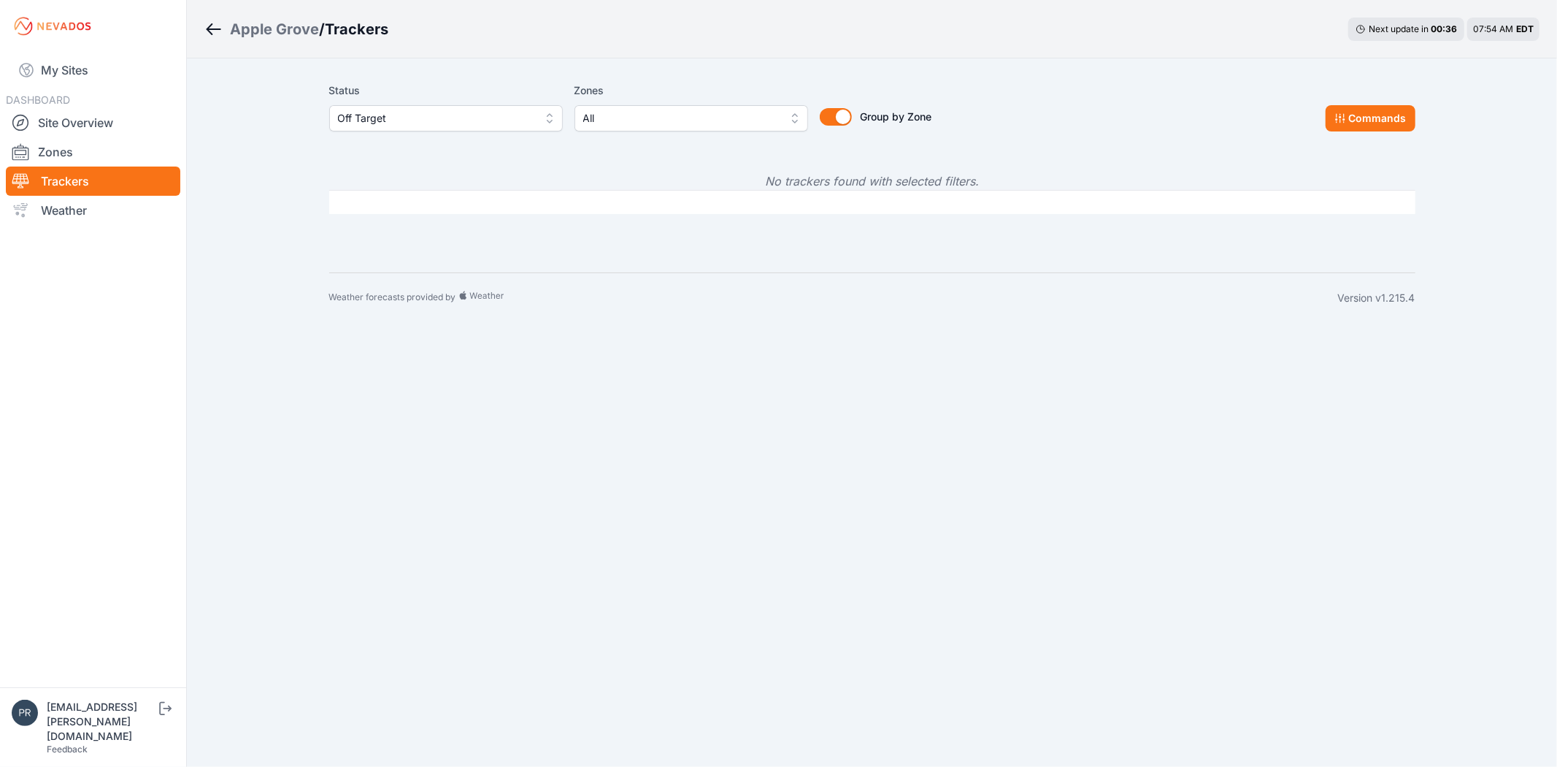
drag, startPoint x: 969, startPoint y: 567, endPoint x: 680, endPoint y: 330, distance: 373.5
click at [971, 567] on body "My Sites DASHBOARD Site Overview Zones Trackers Weather przemyslaw.szewczyk@ene…" at bounding box center [778, 383] width 1557 height 767
click at [748, 537] on body "My Sites DASHBOARD Site Overview Zones Trackers Weather przemyslaw.szewczyk@ene…" at bounding box center [778, 383] width 1557 height 767
